Goal: Check status: Check status

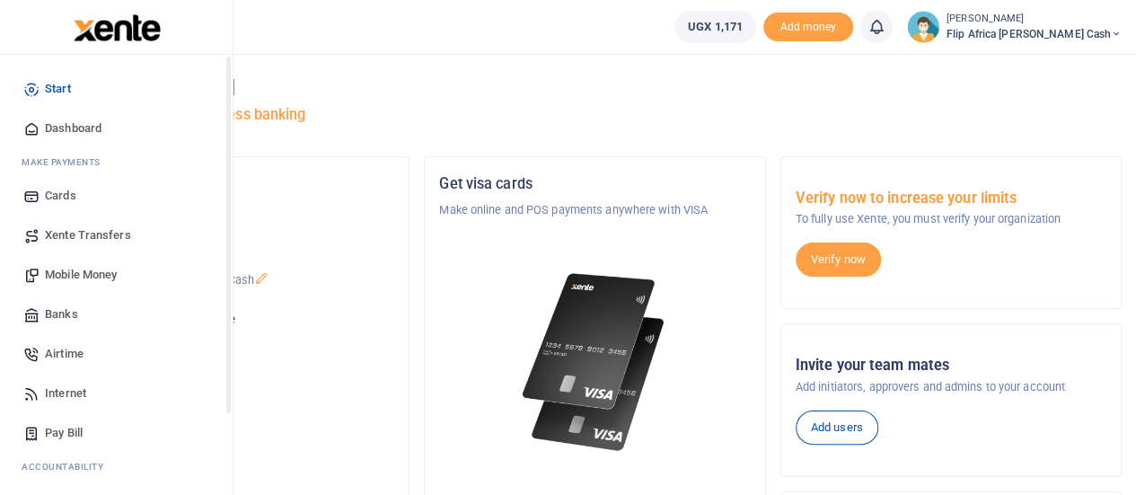
scroll to position [185, 0]
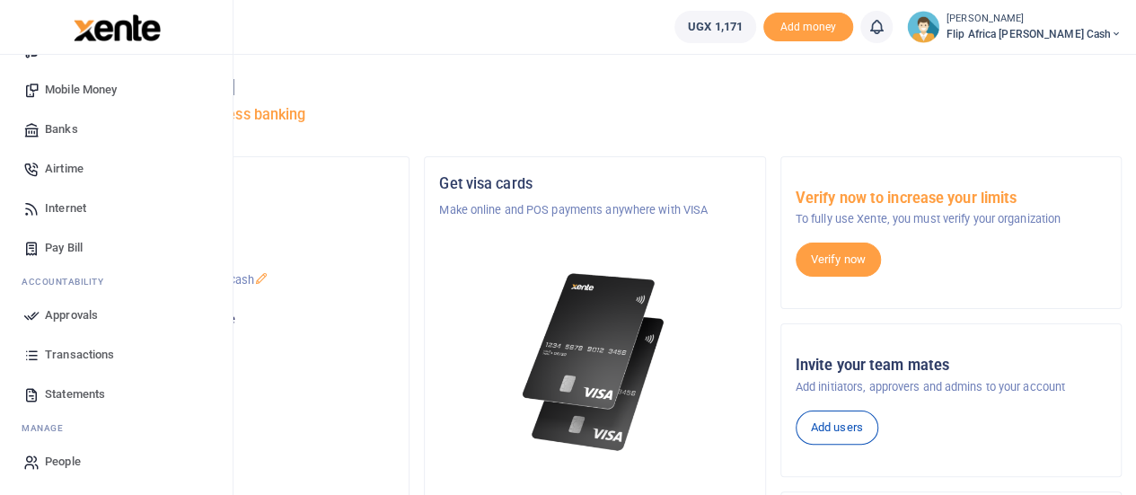
click at [67, 353] on span "Transactions" at bounding box center [79, 355] width 69 height 18
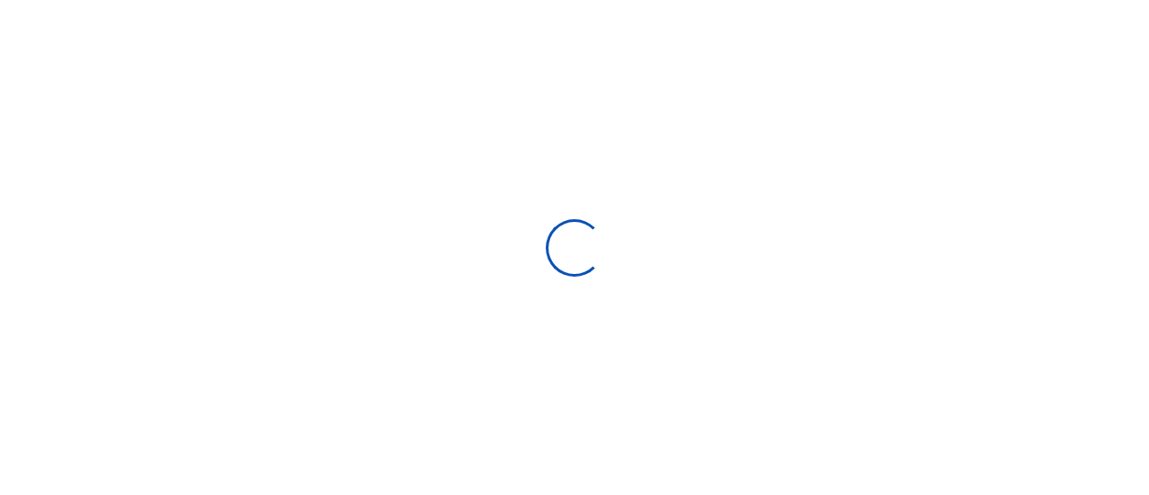
select select
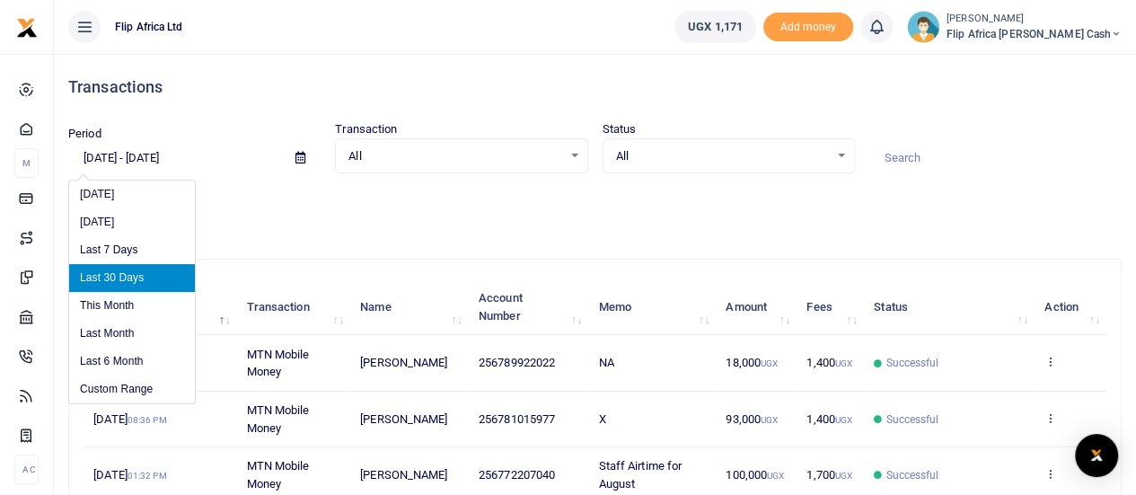
click at [231, 163] on input "08/05/2025 - 09/03/2025" at bounding box center [174, 158] width 213 height 31
click at [116, 329] on li "Last Month" at bounding box center [132, 334] width 126 height 28
type input "08/01/2025 - 08/31/2025"
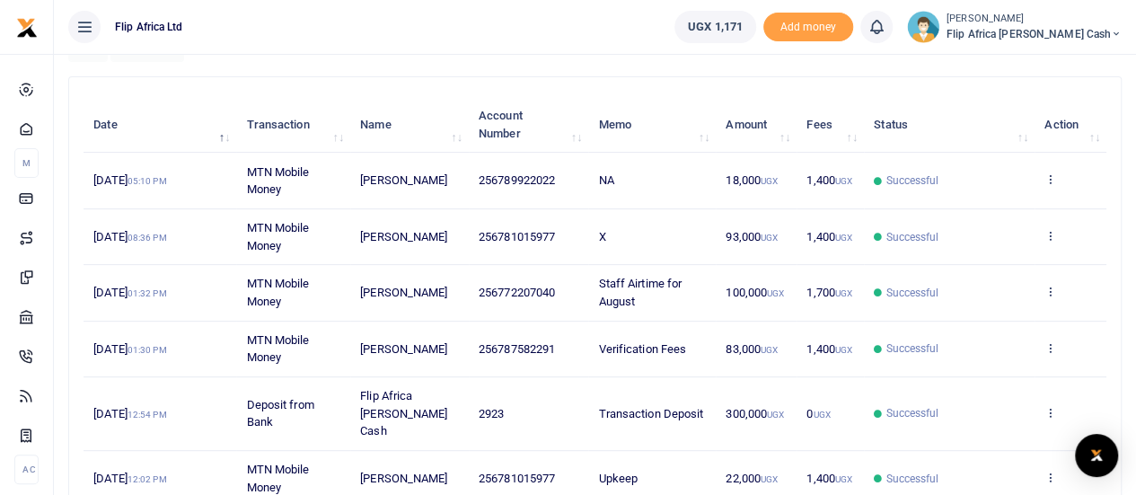
scroll to position [184, 0]
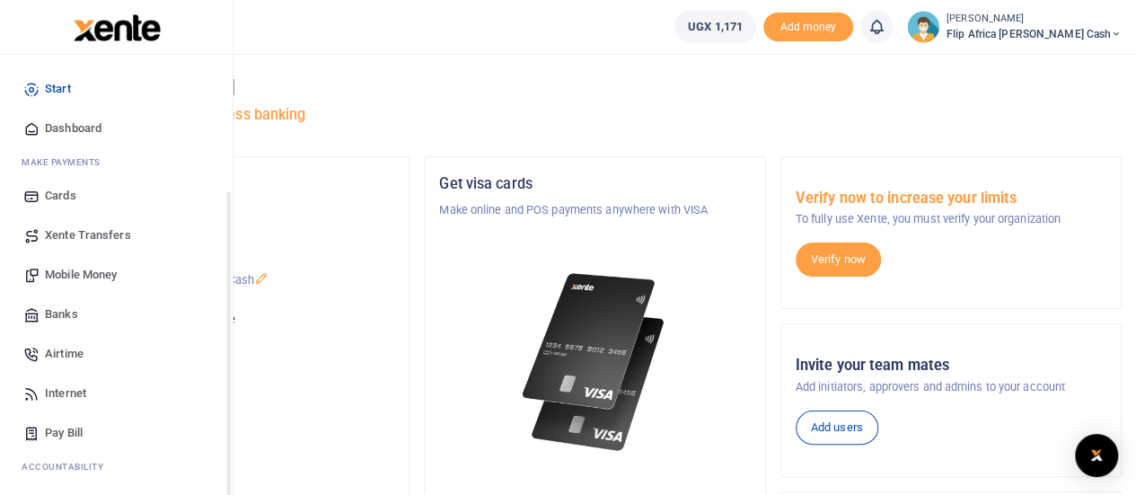
scroll to position [185, 0]
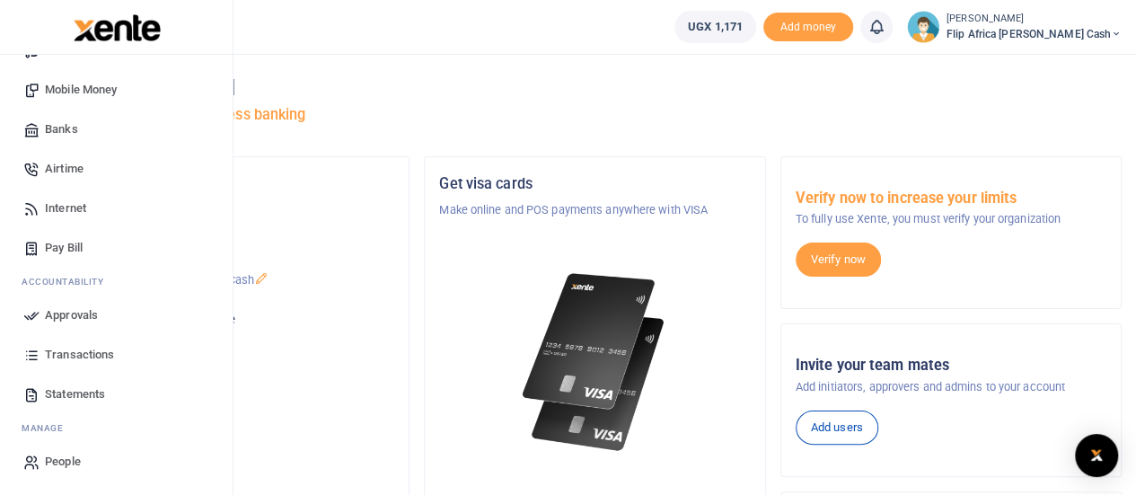
click at [65, 357] on span "Transactions" at bounding box center [79, 355] width 69 height 18
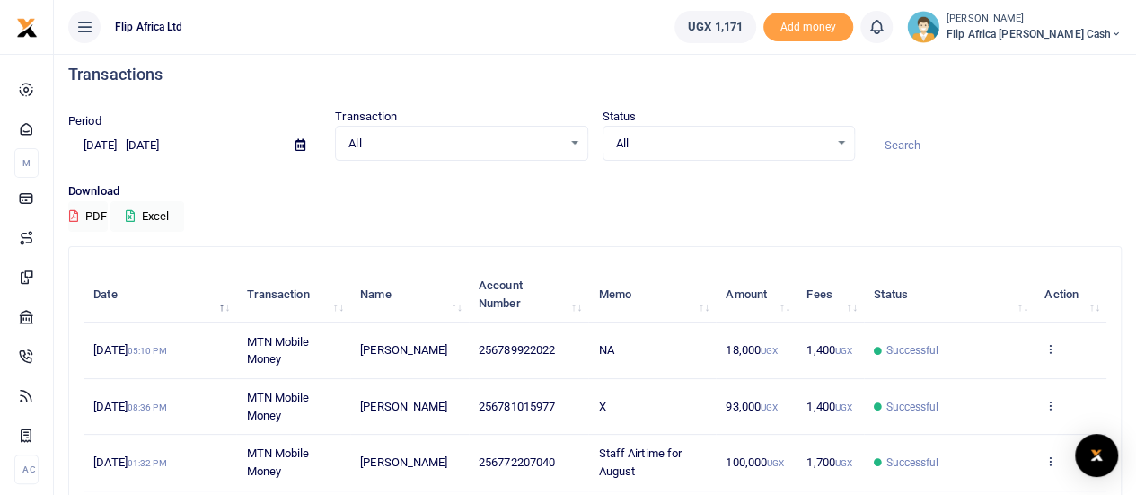
scroll to position [16, 0]
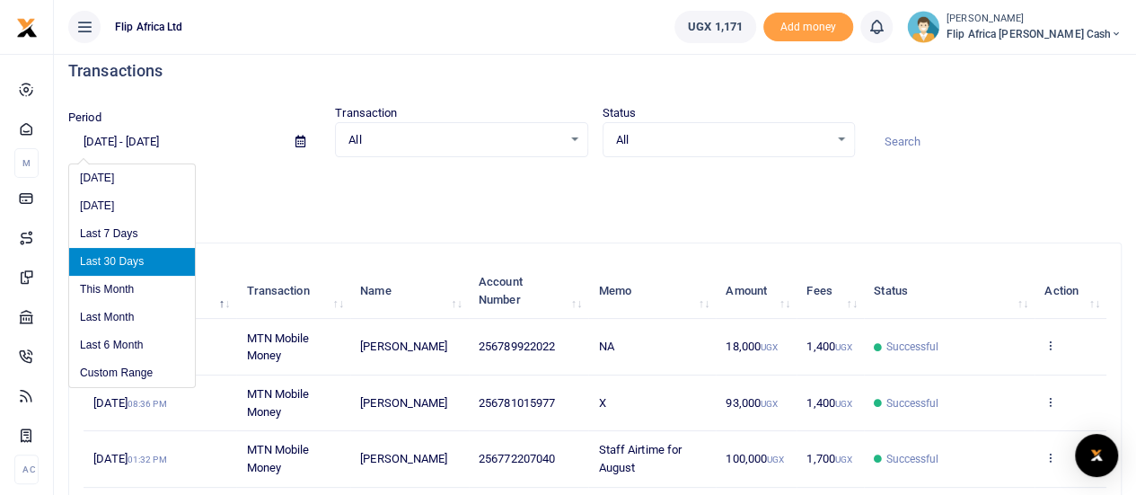
click at [230, 143] on input "[DATE] - [DATE]" at bounding box center [174, 142] width 213 height 31
click at [110, 313] on li "Last Month" at bounding box center [132, 318] width 126 height 28
type input "[DATE] - [DATE]"
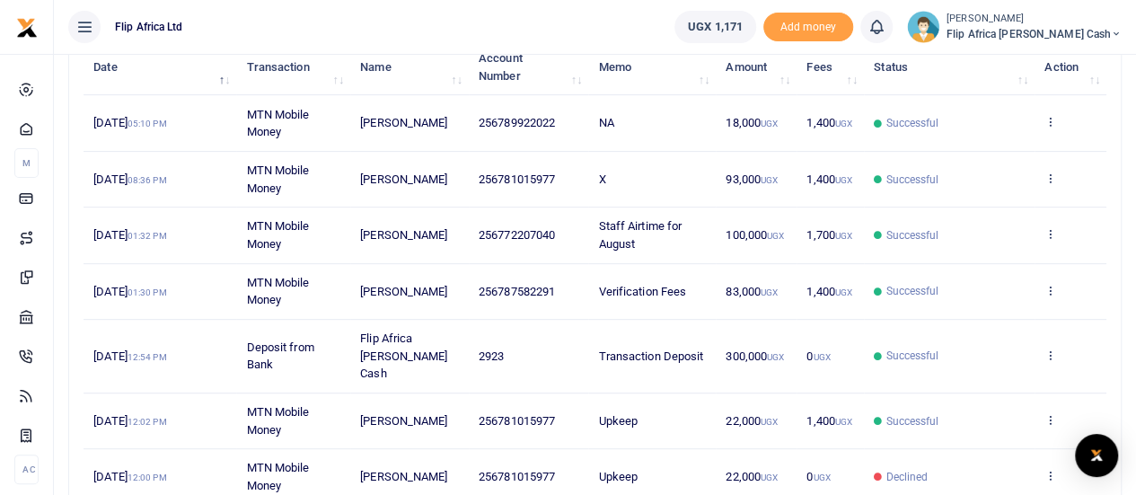
scroll to position [0, 0]
